Goal: Find contact information

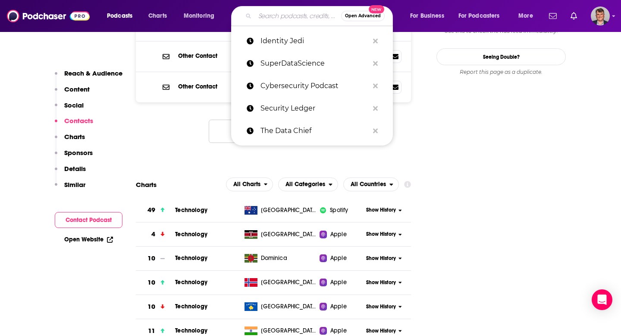
click at [302, 19] on input "Search podcasts, credits, & more..." at bounding box center [298, 16] width 86 height 14
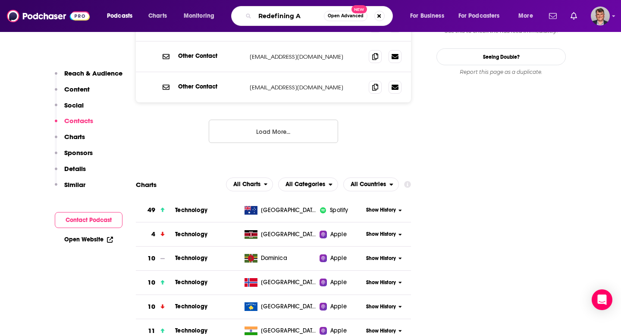
type input "Redefining AI"
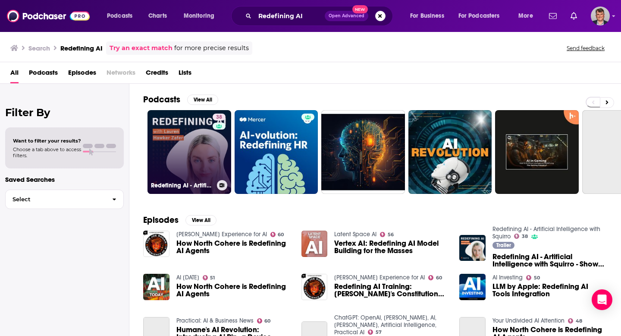
click at [221, 179] on link "38 Redefining AI - Artificial Intelligence with Squirro" at bounding box center [190, 152] width 84 height 84
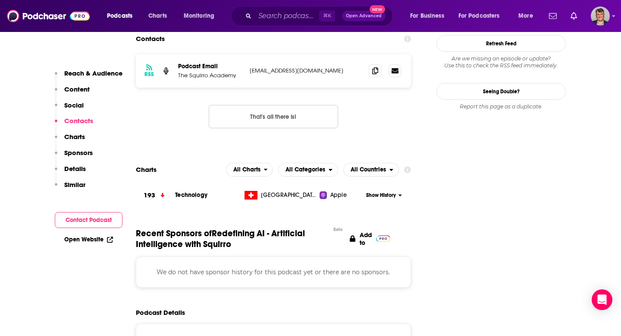
scroll to position [820, 0]
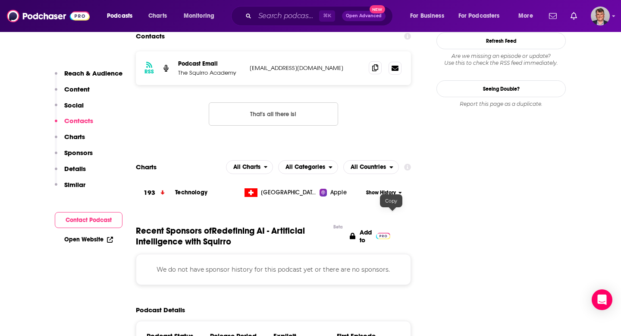
click at [378, 71] on icon at bounding box center [375, 67] width 6 height 7
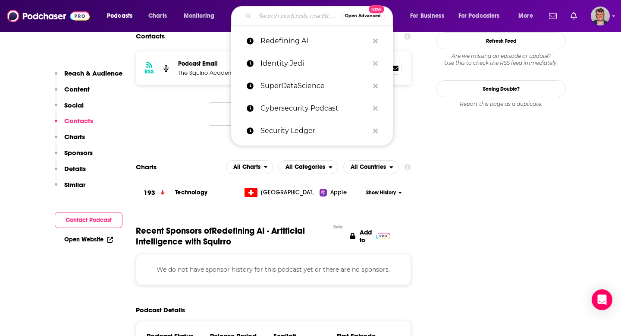
click at [304, 19] on input "Search podcasts, credits, & more..." at bounding box center [298, 16] width 86 height 14
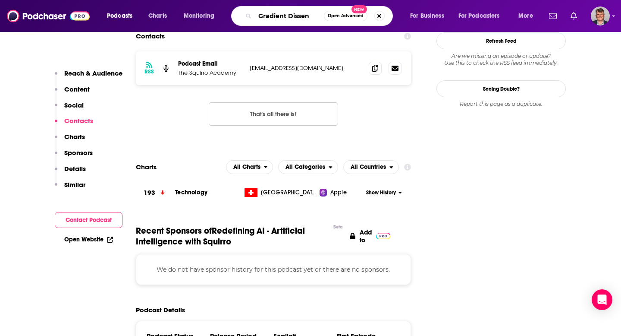
type input "Gradient Dissent"
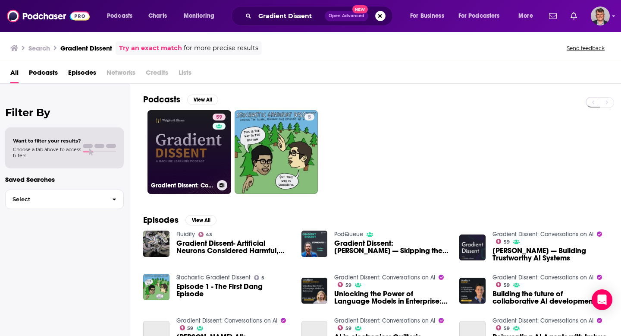
click at [210, 158] on link "59 Gradient Dissent: Conversations on AI" at bounding box center [190, 152] width 84 height 84
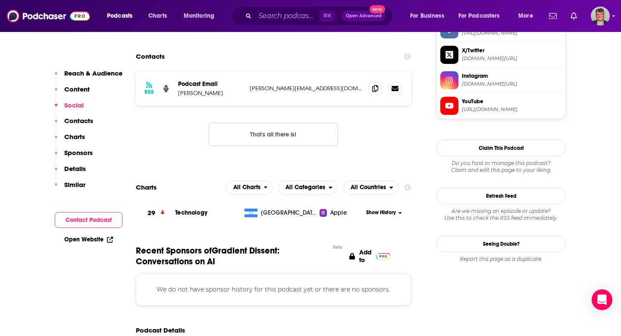
scroll to position [846, 0]
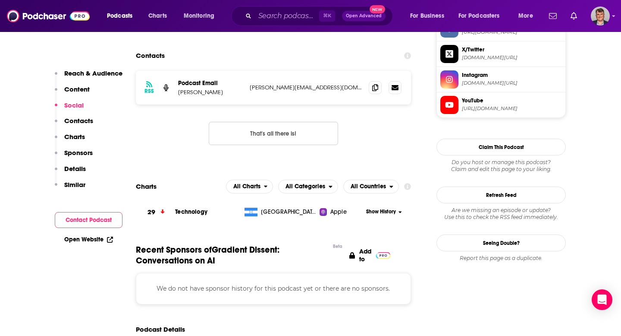
click at [284, 91] on p "[PERSON_NAME][EMAIL_ADDRESS][DOMAIN_NAME]" at bounding box center [306, 87] width 112 height 7
copy div "[PERSON_NAME][EMAIL_ADDRESS][DOMAIN_NAME] [DOMAIN_NAME][EMAIL_ADDRESS][DOMAIN_N…"
click at [302, 18] on input "Search podcasts, credits, & more..." at bounding box center [287, 16] width 64 height 14
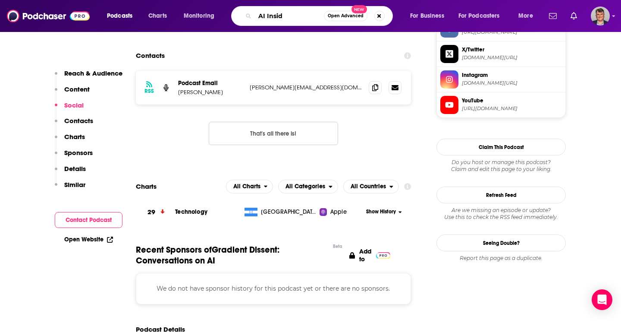
type input "AI Inside"
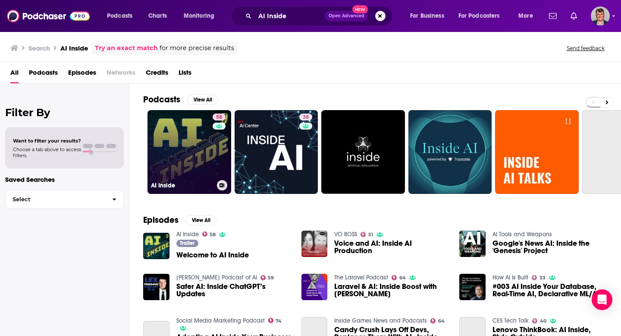
click at [222, 165] on link "58 AI Inside" at bounding box center [190, 152] width 84 height 84
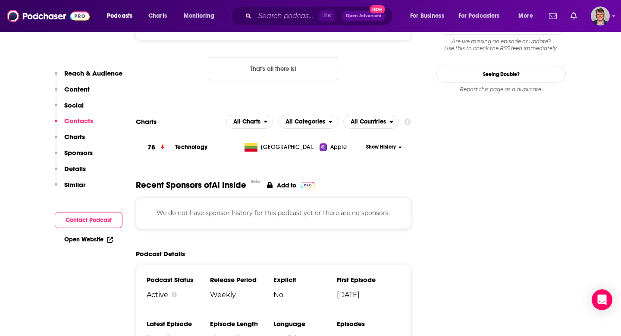
scroll to position [939, 0]
